Goal: Task Accomplishment & Management: Manage account settings

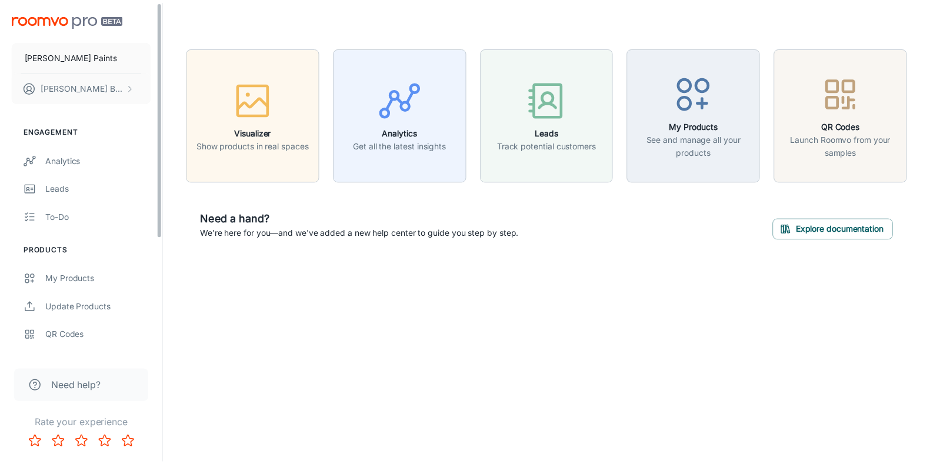
scroll to position [174, 0]
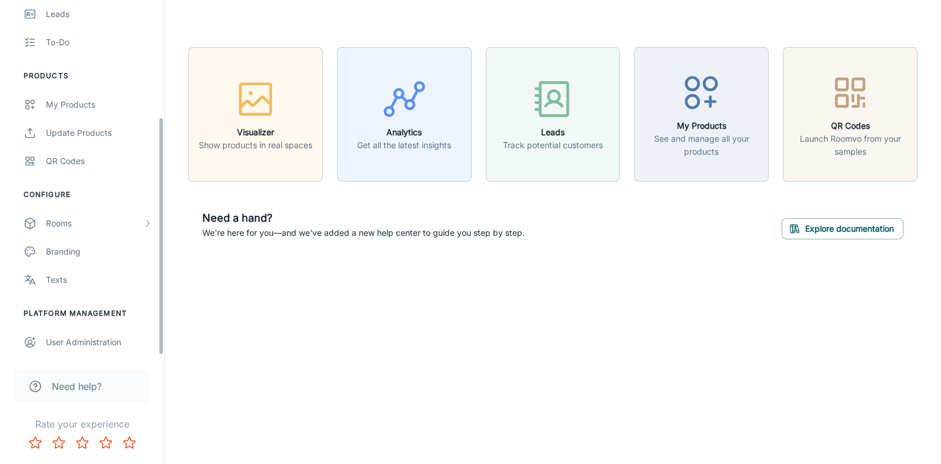
drag, startPoint x: 162, startPoint y: 172, endPoint x: 161, endPoint y: 315, distance: 143.0
click at [161, 315] on div "[PERSON_NAME] Paints [PERSON_NAME] Engagement Analytics Leads To-do Products My…" at bounding box center [82, 178] width 164 height 356
click at [108, 204] on ul "Configure Rooms My Rooms Designer Rooms Custom Rooms Branding Texts" at bounding box center [82, 241] width 164 height 105
click at [108, 217] on div "Rooms" at bounding box center [94, 223] width 97 height 13
click at [96, 245] on div "My Rooms" at bounding box center [99, 251] width 106 height 13
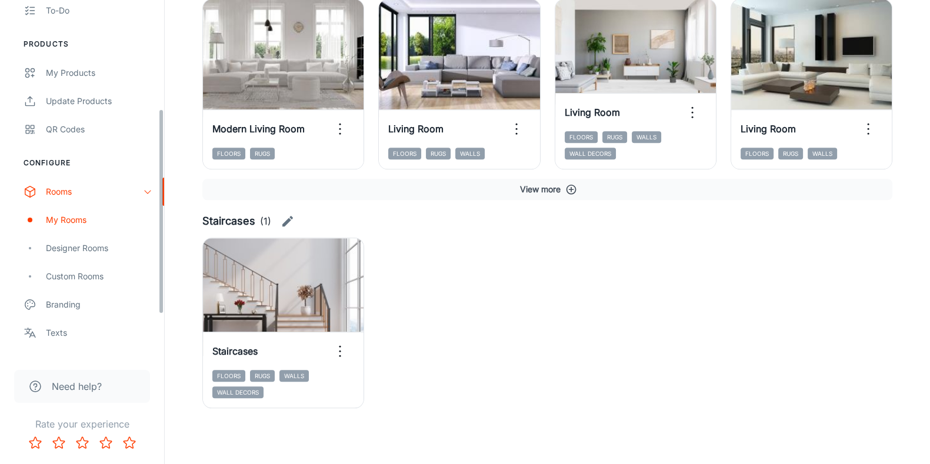
scroll to position [212, 0]
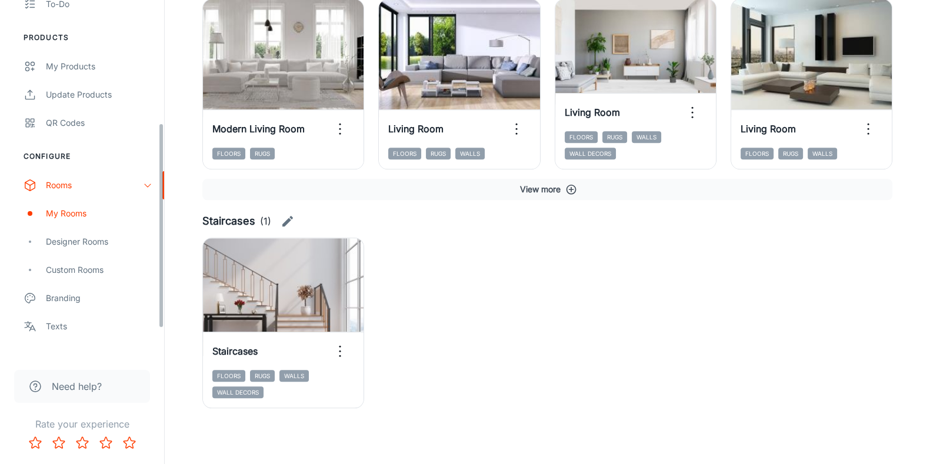
drag, startPoint x: 159, startPoint y: 189, endPoint x: 161, endPoint y: 313, distance: 123.6
click at [161, 313] on div "[PERSON_NAME] Paints [PERSON_NAME] Engagement Analytics Leads To-do Products My…" at bounding box center [82, 178] width 164 height 356
click at [109, 282] on div "Custom Rooms" at bounding box center [82, 270] width 164 height 28
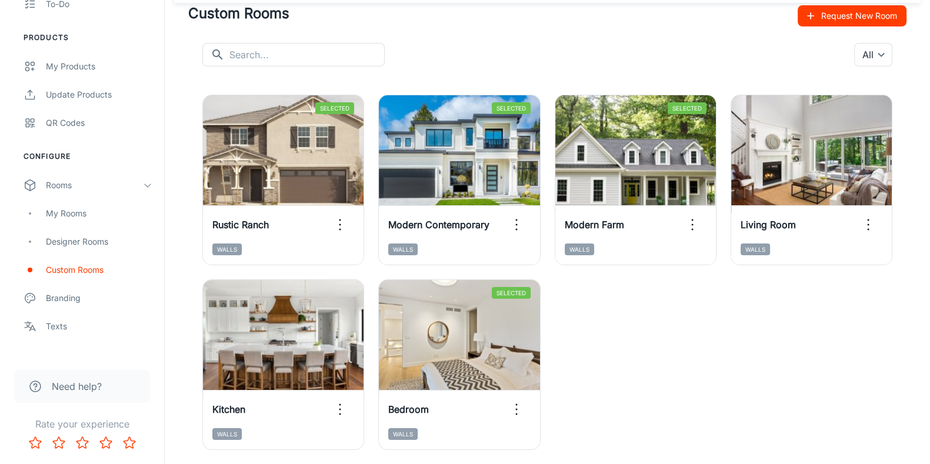
scroll to position [44, 0]
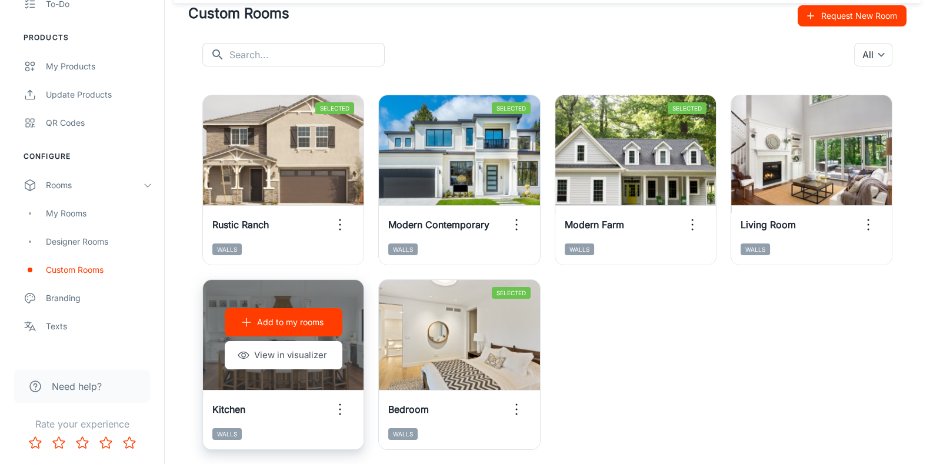
click at [312, 328] on p "Add to my rooms" at bounding box center [290, 322] width 66 height 13
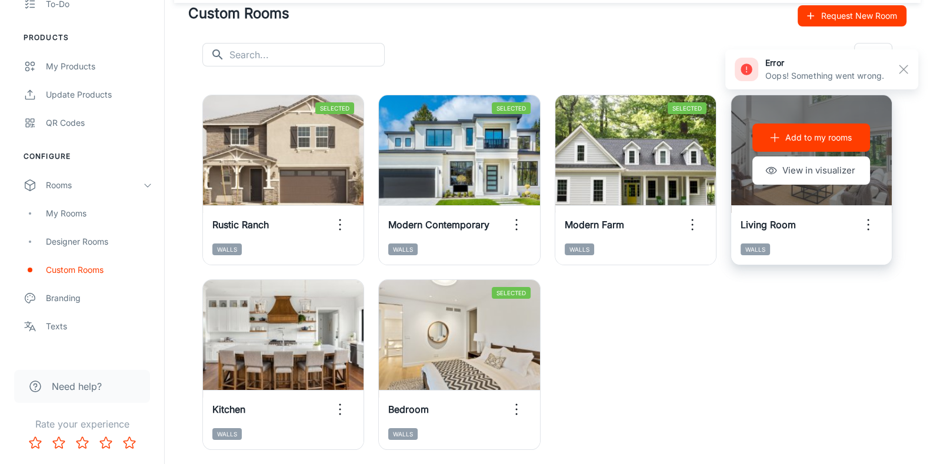
click at [838, 131] on p "Add to my rooms" at bounding box center [818, 137] width 66 height 13
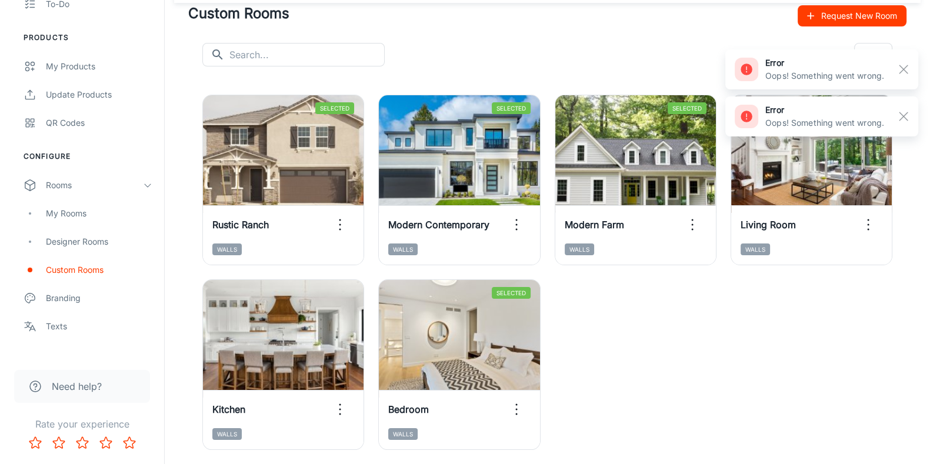
drag, startPoint x: 644, startPoint y: 342, endPoint x: 584, endPoint y: 342, distance: 60.6
click at [644, 342] on div "Selected Remove room View in visualizer Rustic Ranch Walls Selected Remove room…" at bounding box center [540, 273] width 732 height 384
click at [105, 213] on div "My Rooms" at bounding box center [99, 213] width 106 height 13
